Goal: Task Accomplishment & Management: Complete application form

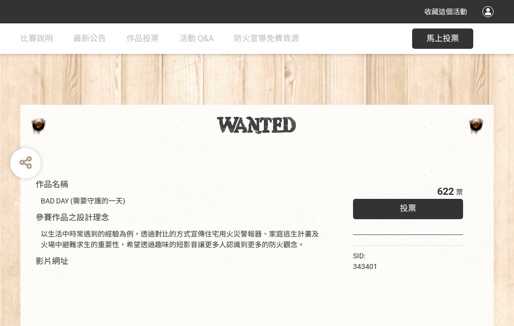
click at [489, 21] on div "收藏這個活動" at bounding box center [257, 11] width 514 height 23
click at [318, 100] on div "作品名稱 BAD DAY (需要守護的一天) 參賽作品之設計理念 以生活中時常遇到的經驗為例，透過對比的方式宣傳住宅用火災警報器、家庭逃生計畫及火場中避難求生…" at bounding box center [257, 237] width 514 height 428
click at [405, 206] on span "投票" at bounding box center [408, 209] width 16 height 10
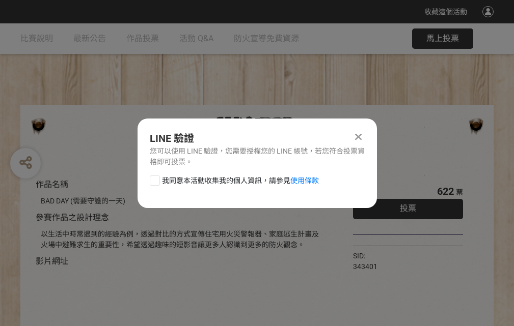
click at [154, 179] on div at bounding box center [155, 181] width 10 height 10
checkbox input "true"
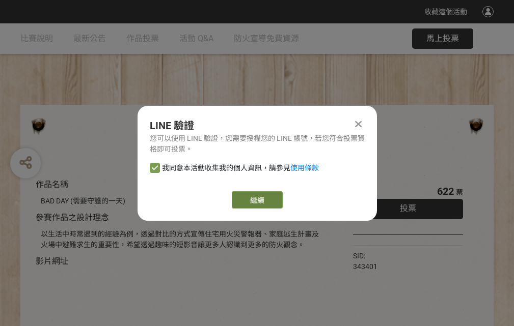
click at [256, 200] on link "繼續" at bounding box center [257, 199] width 51 height 17
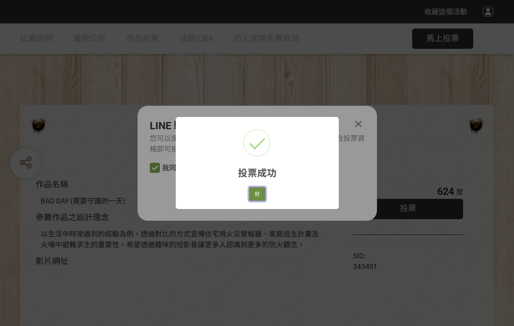
click at [254, 192] on button "好" at bounding box center [257, 194] width 16 height 14
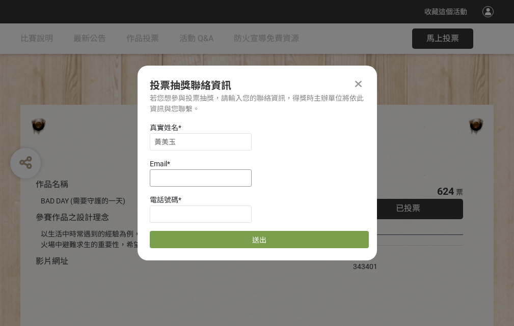
click at [204, 178] on input at bounding box center [201, 178] width 102 height 17
type input "[EMAIL_ADDRESS][DOMAIN_NAME]"
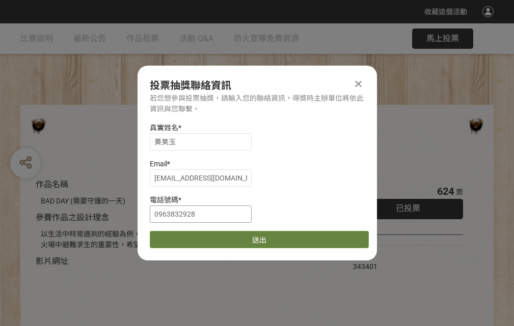
type input "0963832928"
click at [179, 236] on button "送出" at bounding box center [259, 239] width 219 height 17
